Goal: Information Seeking & Learning: Learn about a topic

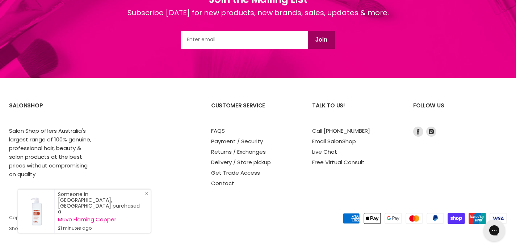
scroll to position [1254, 0]
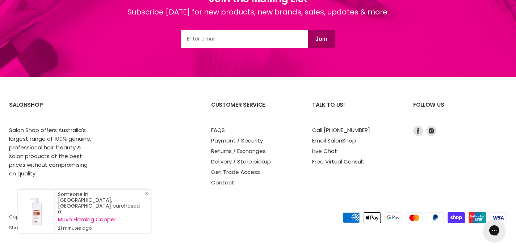
click at [223, 182] on link "Contact" at bounding box center [222, 183] width 23 height 8
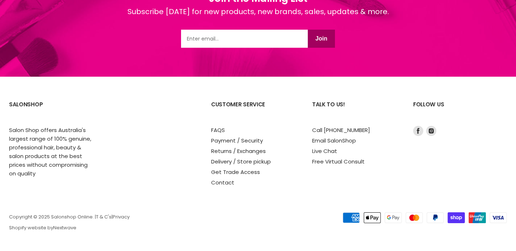
select select "1Litre"
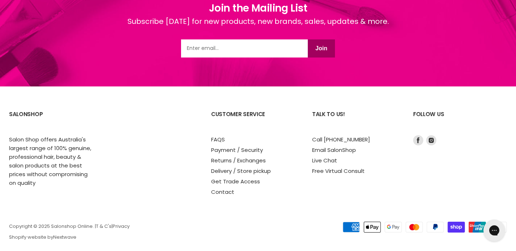
scroll to position [1254, 0]
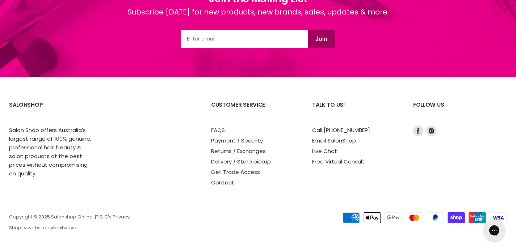
click at [220, 131] on link "FAQS" at bounding box center [218, 130] width 14 height 8
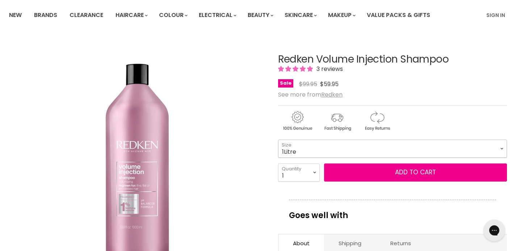
click at [500, 148] on select "300ml 500ml 1Litre" at bounding box center [392, 149] width 229 height 18
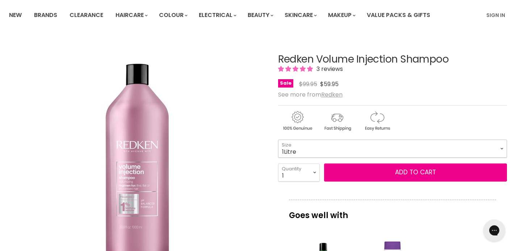
click at [500, 149] on select "300ml 500ml 1Litre" at bounding box center [392, 149] width 229 height 18
click at [499, 148] on select "300ml 500ml 1Litre" at bounding box center [392, 149] width 229 height 18
select select "1Litre"
